Goal: Transaction & Acquisition: Purchase product/service

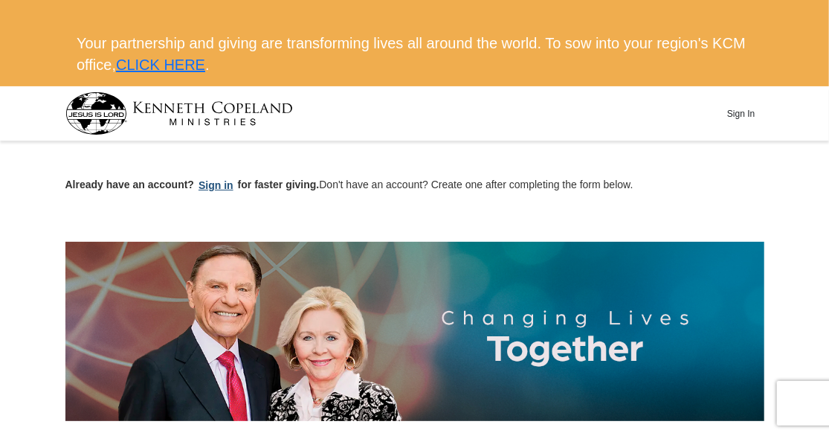
click at [213, 184] on button "Sign in" at bounding box center [216, 185] width 44 height 17
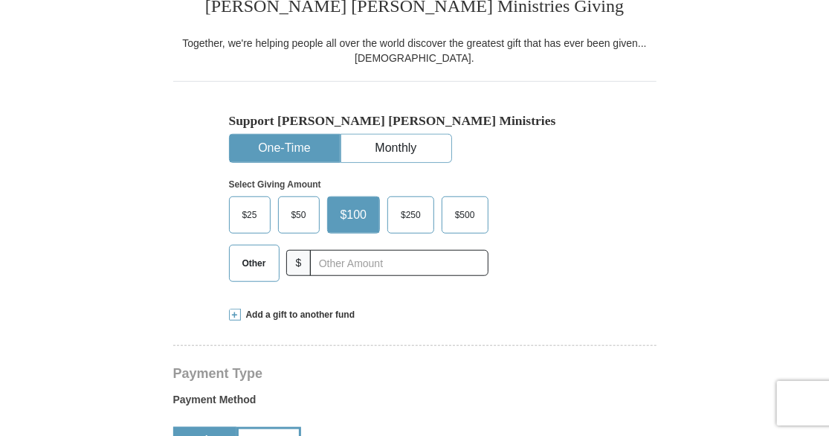
scroll to position [413, 0]
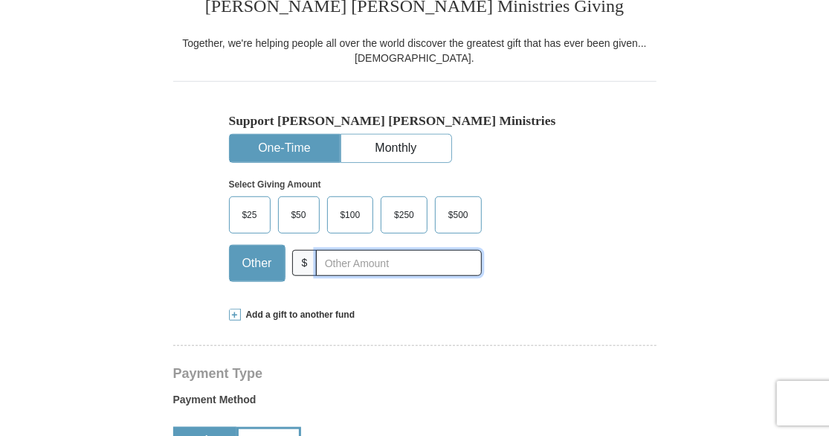
click at [326, 265] on input "text" at bounding box center [398, 263] width 165 height 26
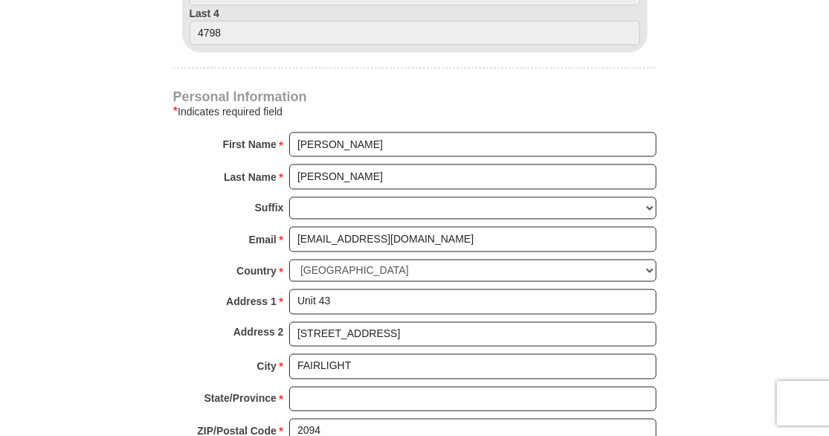
scroll to position [959, 0]
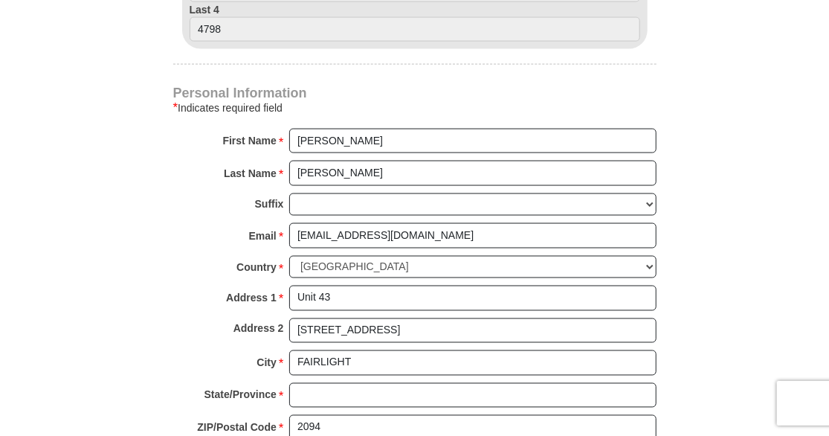
type input "6.6"
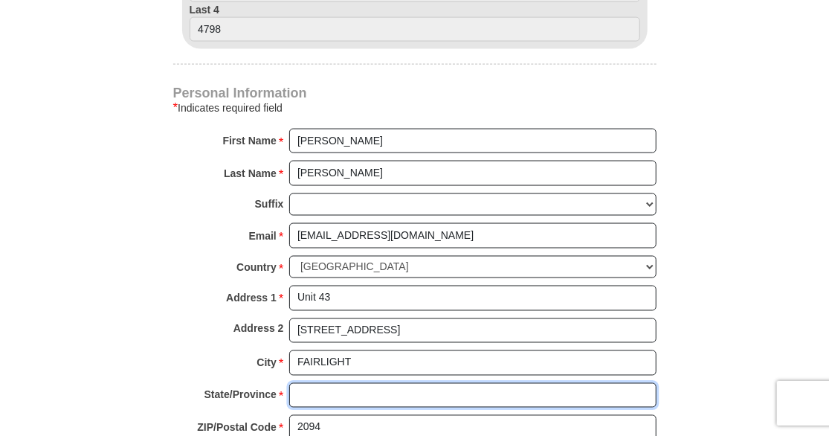
click at [348, 383] on input "State/Province *" at bounding box center [472, 395] width 367 height 25
type input "NSW"
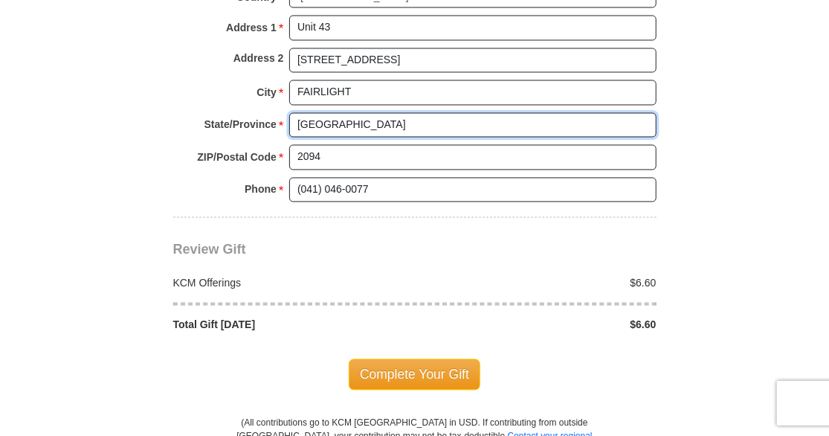
scroll to position [1259, 0]
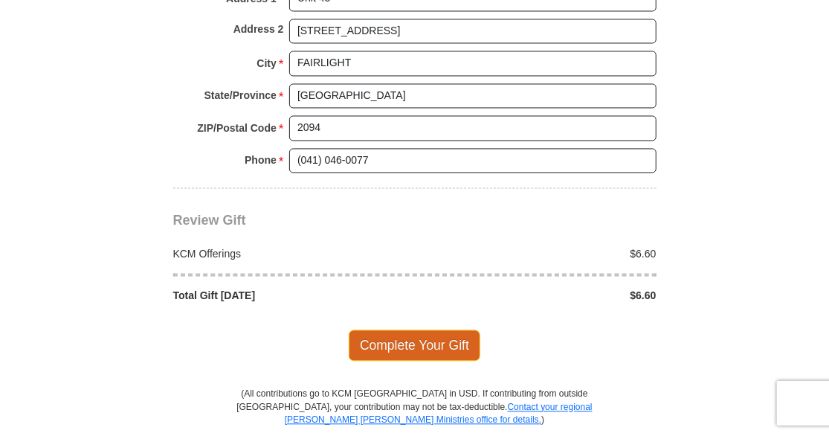
click at [414, 336] on span "Complete Your Gift" at bounding box center [415, 344] width 132 height 31
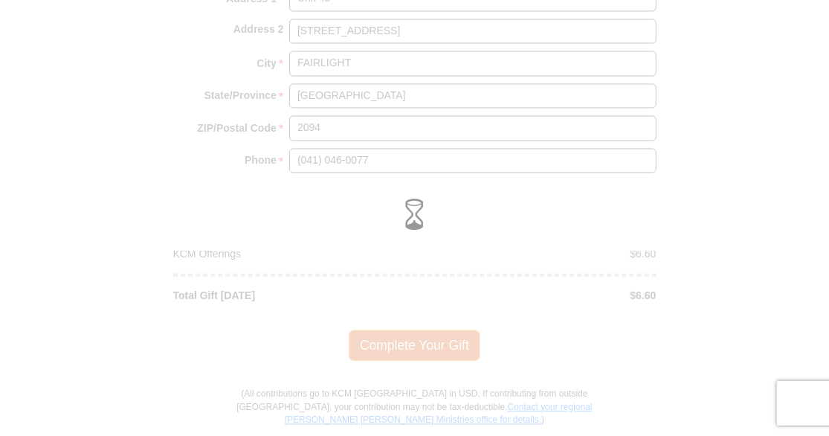
click at [414, 336] on div at bounding box center [414, 218] width 829 height 436
